Goal: Task Accomplishment & Management: Manage account settings

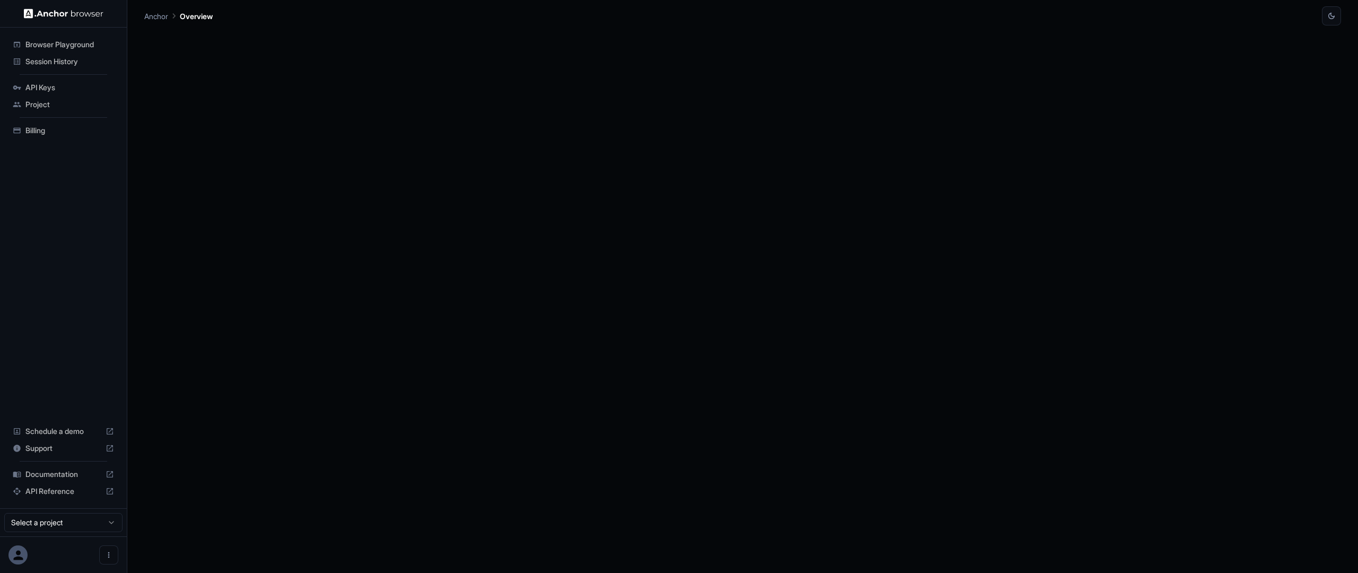
click at [64, 133] on span "Billing" at bounding box center [69, 130] width 89 height 11
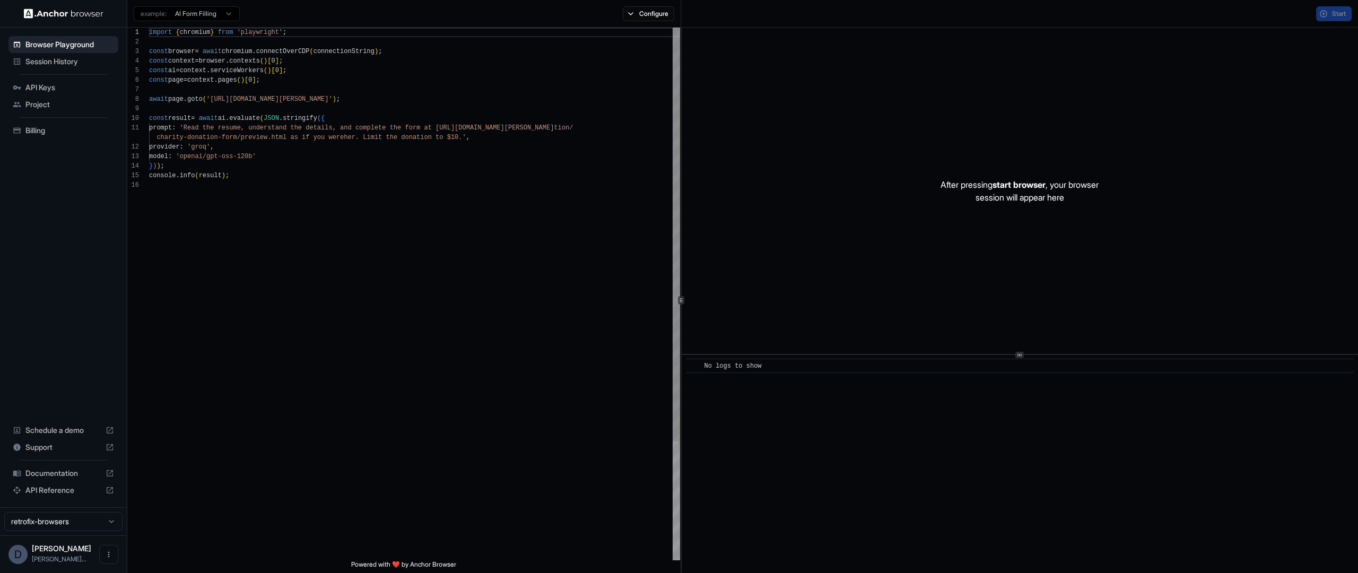
scroll to position [95, 0]
click at [60, 129] on span "Billing" at bounding box center [69, 130] width 89 height 11
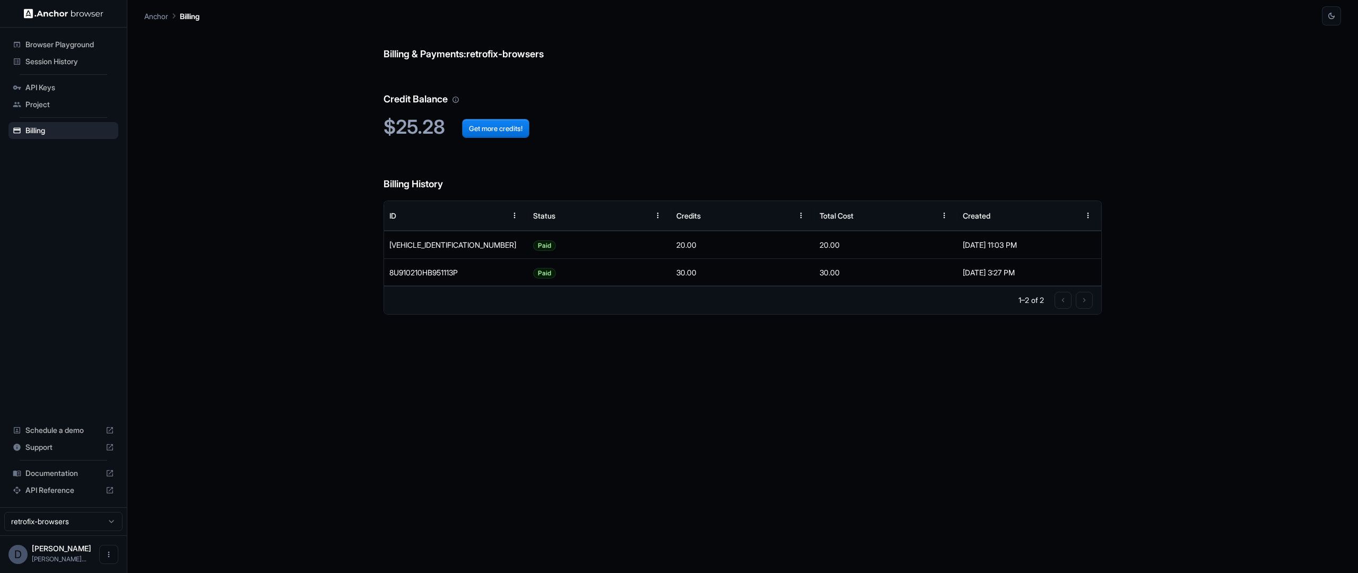
click at [172, 215] on div "Billing & Payments: retrofix-browsers Credit Balance $25.28 Get more credits! B…" at bounding box center [742, 298] width 1197 height 547
